Goal: Information Seeking & Learning: Learn about a topic

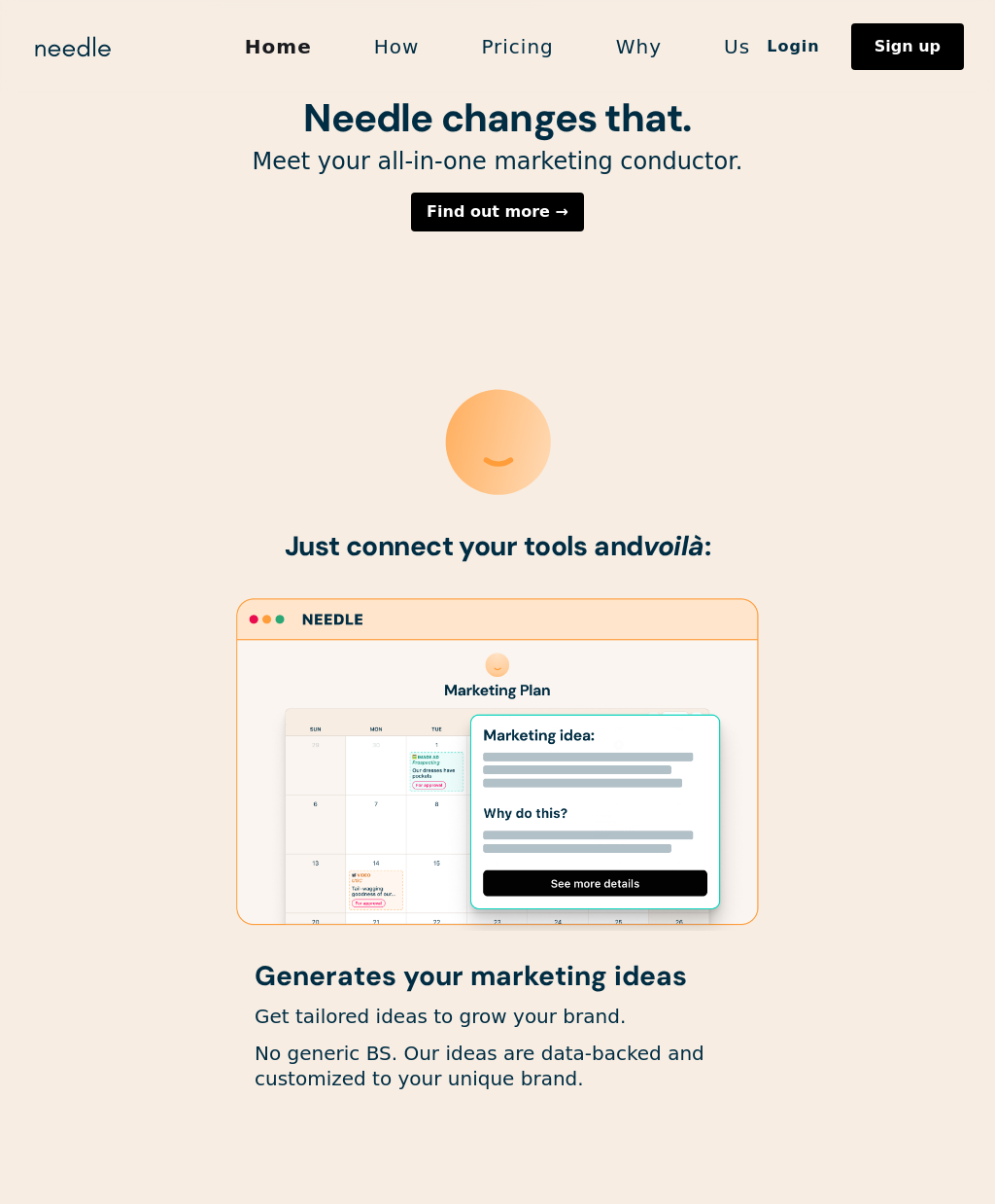
scroll to position [667, 0]
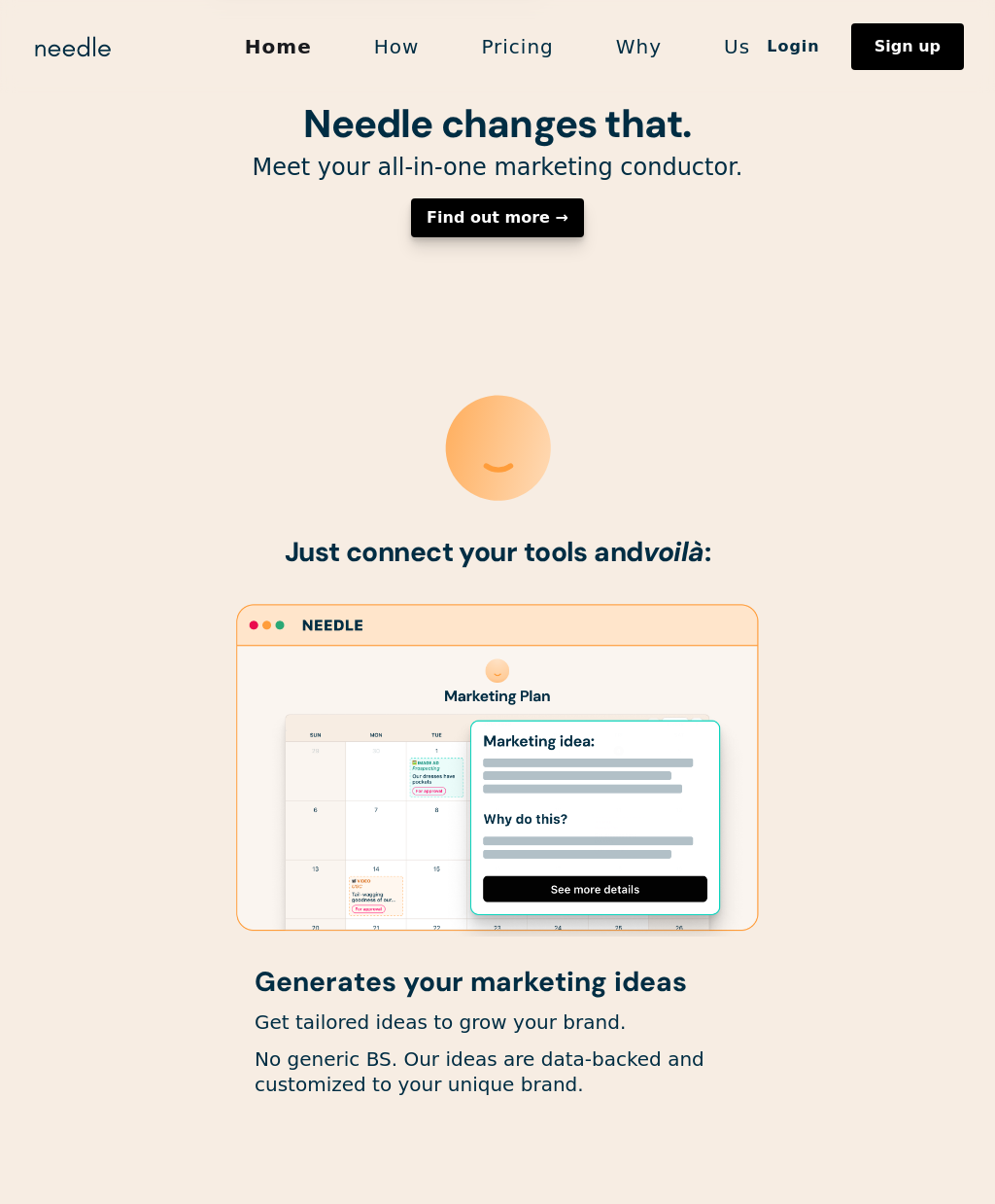
click at [493, 226] on div "Find out more →" at bounding box center [498, 218] width 142 height 16
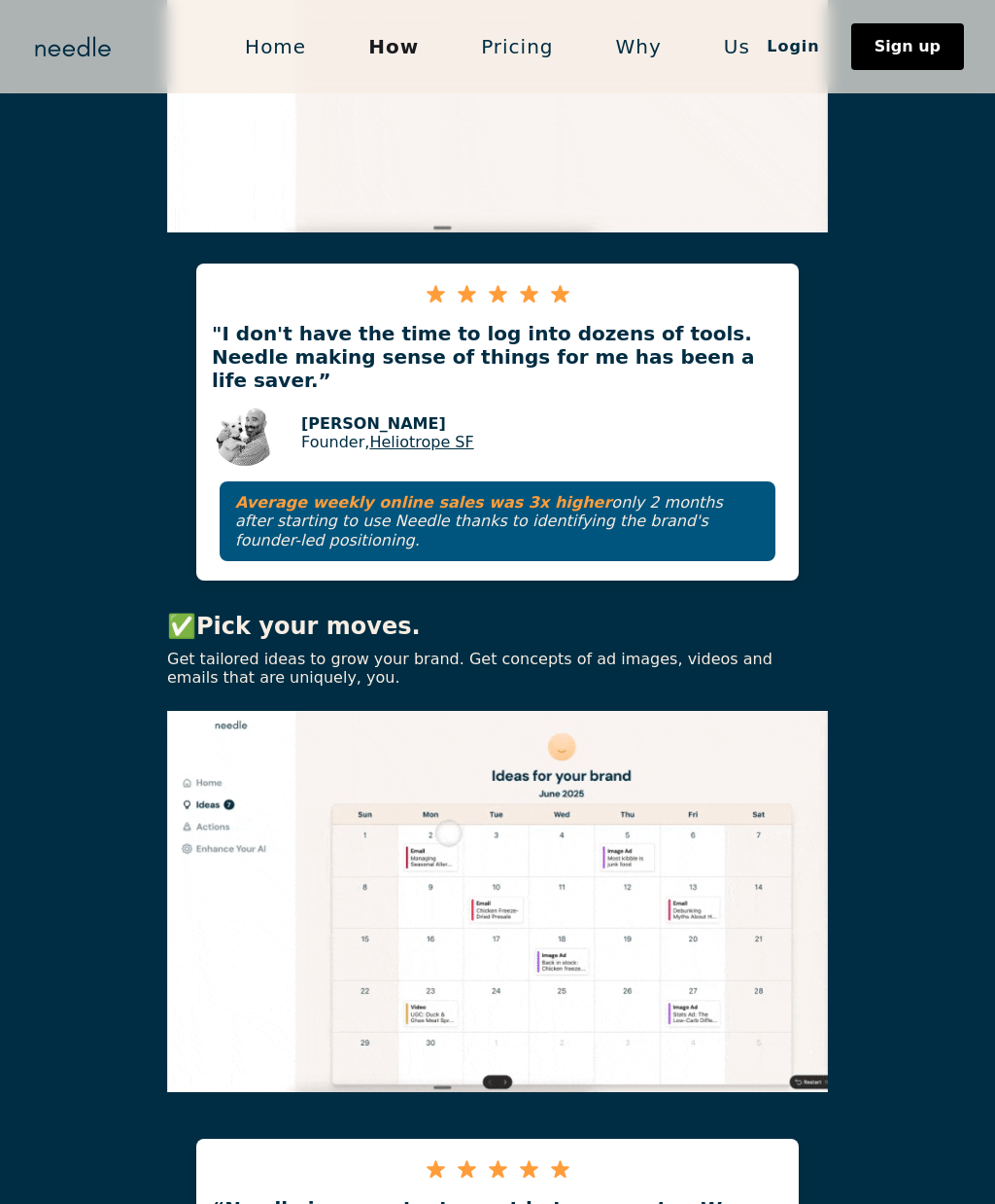
scroll to position [1072, 0]
